Goal: Book appointment/travel/reservation

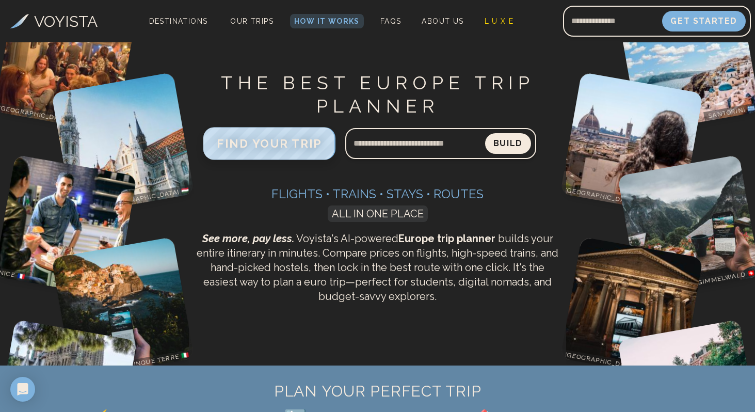
click at [259, 141] on span "FIND YOUR TRIP" at bounding box center [269, 143] width 105 height 13
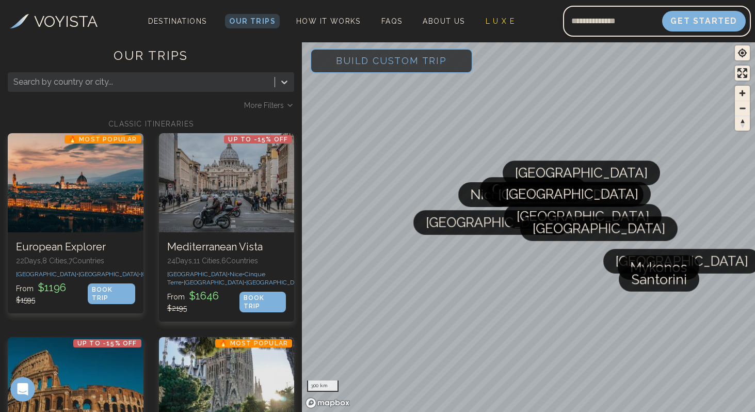
click at [376, 59] on span "Build Custom Trip" at bounding box center [391, 61] width 144 height 44
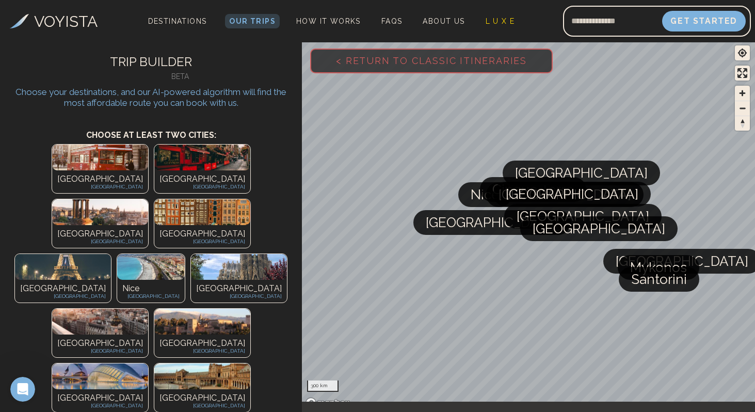
click at [52, 170] on div "[GEOGRAPHIC_DATA] [GEOGRAPHIC_DATA]" at bounding box center [100, 181] width 96 height 23
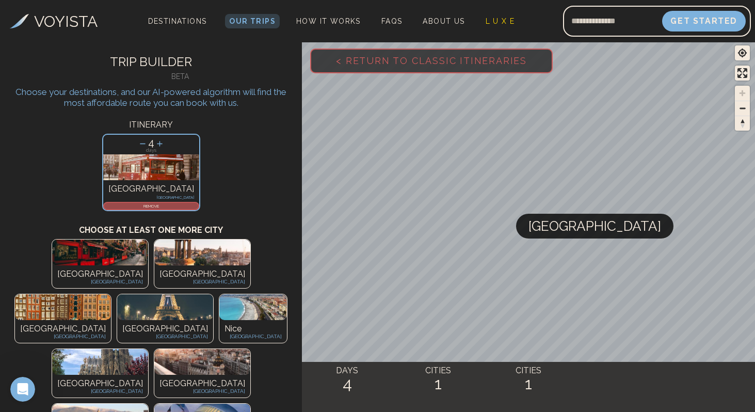
click at [52, 262] on img at bounding box center [100, 252] width 96 height 26
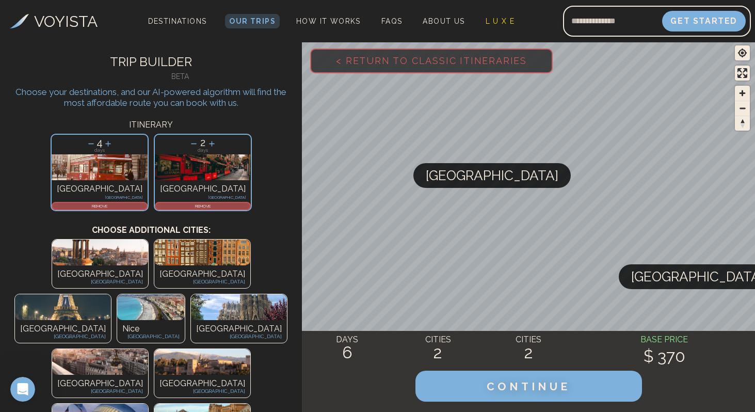
click at [111, 294] on img at bounding box center [63, 307] width 96 height 26
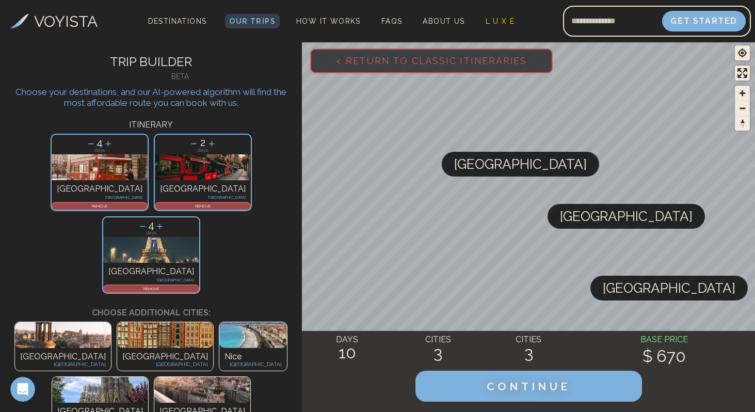
click at [219, 348] on div "Nice [GEOGRAPHIC_DATA]" at bounding box center [253, 359] width 68 height 23
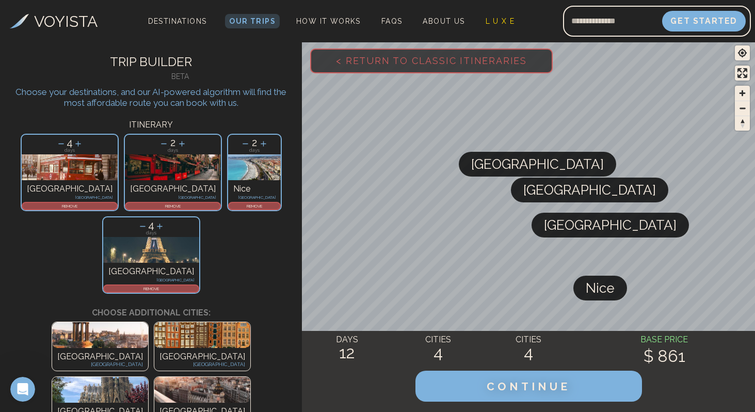
click at [148, 403] on div "[GEOGRAPHIC_DATA] [GEOGRAPHIC_DATA]" at bounding box center [100, 414] width 96 height 23
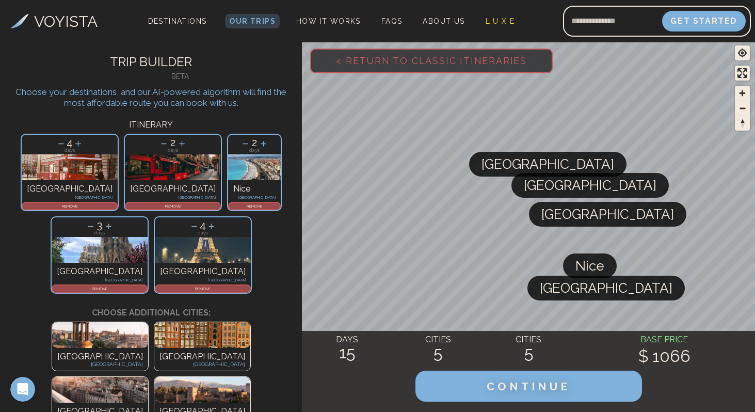
click at [129, 377] on img at bounding box center [100, 390] width 96 height 26
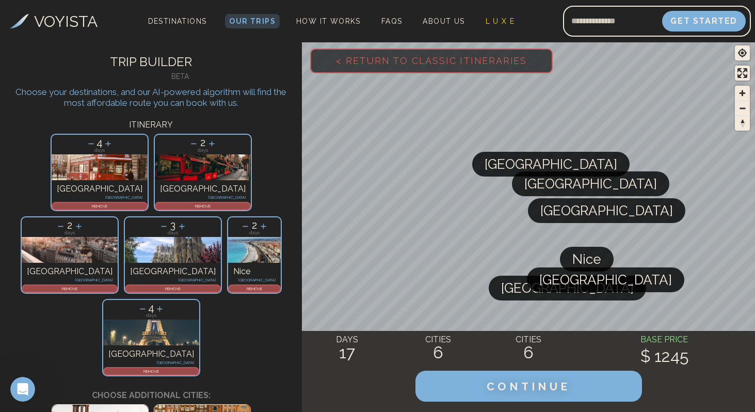
click at [154, 405] on img at bounding box center [202, 418] width 96 height 26
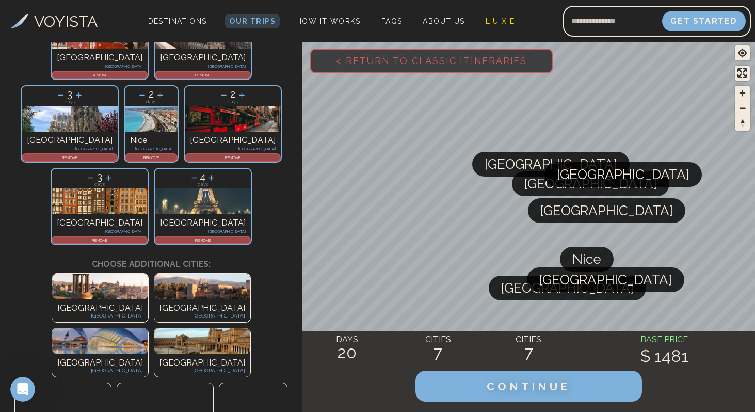
scroll to position [135, 0]
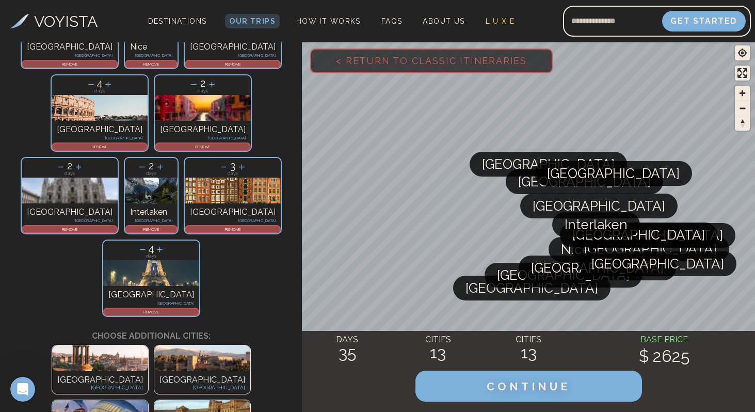
scroll to position [317, 0]
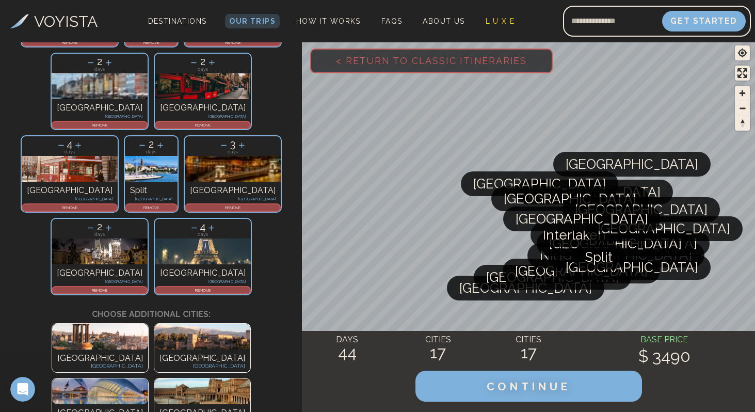
scroll to position [411, 0]
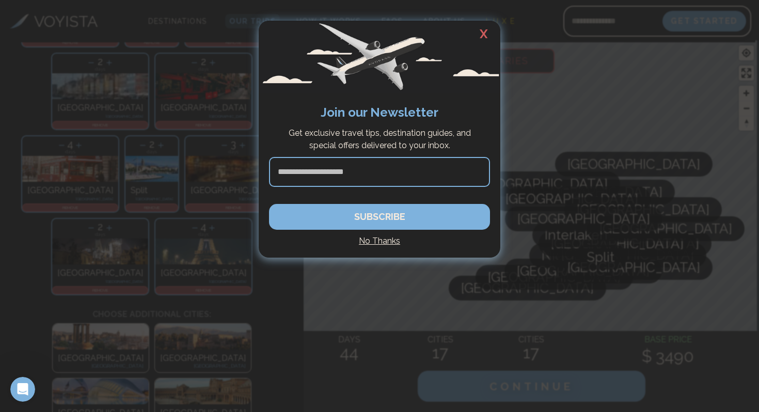
click at [484, 38] on h2 "X" at bounding box center [483, 34] width 33 height 27
